Goal: Navigation & Orientation: Find specific page/section

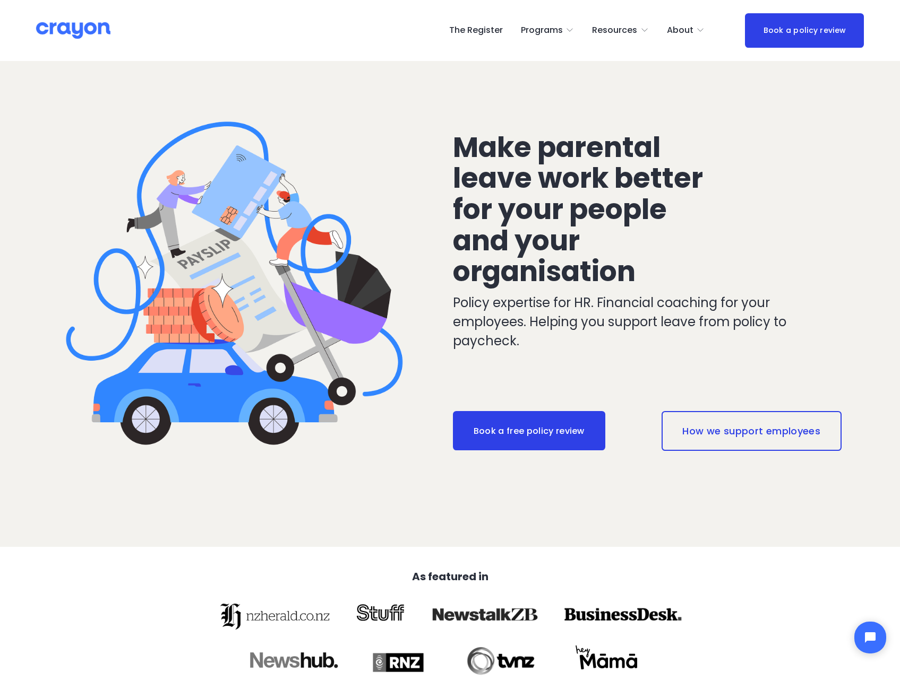
click at [485, 29] on link "The Register" at bounding box center [476, 30] width 54 height 17
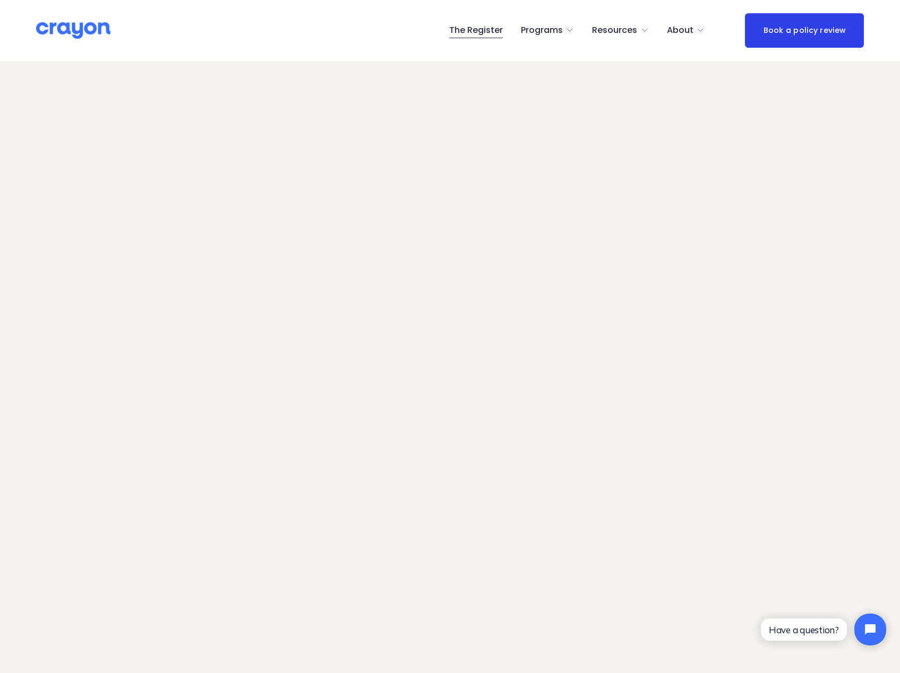
click at [492, 32] on link "The Register" at bounding box center [476, 30] width 54 height 17
click at [473, 28] on link "The Register" at bounding box center [476, 30] width 54 height 17
